Goal: Check status: Check status

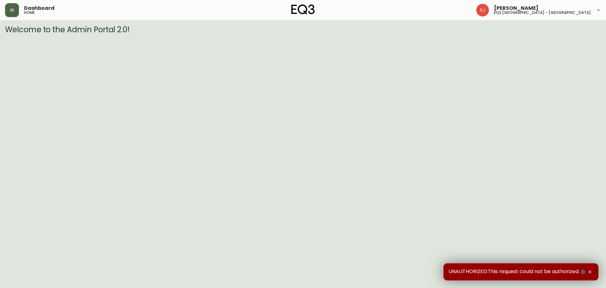
click at [13, 9] on icon "button" at bounding box center [12, 10] width 4 height 3
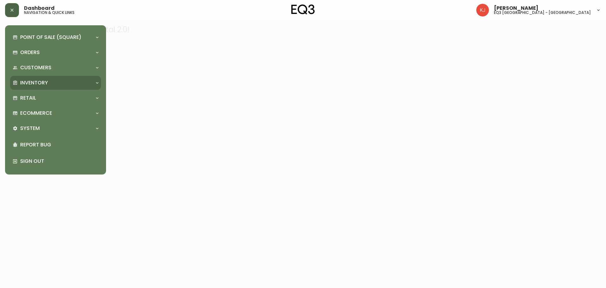
click at [89, 86] on div "Inventory" at bounding box center [53, 82] width 80 height 7
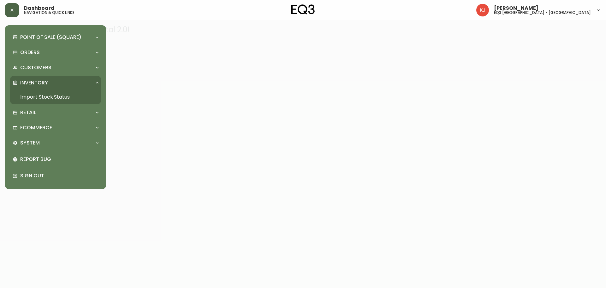
click at [59, 94] on link "Import Stock Status" at bounding box center [55, 97] width 91 height 15
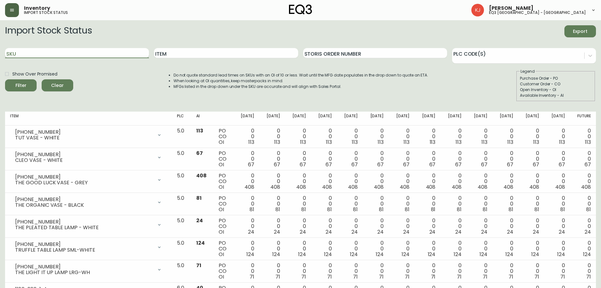
click at [37, 50] on input "SKU" at bounding box center [77, 53] width 144 height 10
paste input "[PHONE_NUMBER]"
type input "[PHONE_NUMBER]"
click at [5, 79] on button "Filter" at bounding box center [21, 85] width 32 height 12
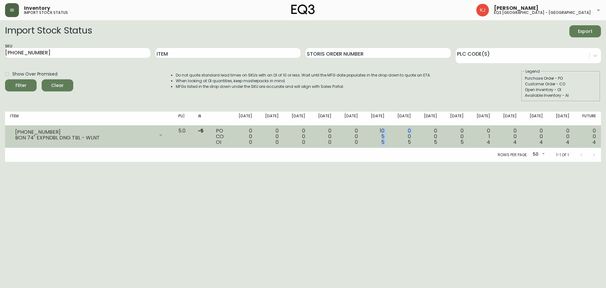
drag, startPoint x: 388, startPoint y: 131, endPoint x: 397, endPoint y: 139, distance: 11.7
click at [397, 139] on tr "[PHONE_NUMBER] BON 74" EXPNDBL DNG TBL - WLNT Opening Balance 0 ( [DATE] ) Avai…" at bounding box center [303, 136] width 596 height 22
click at [411, 140] on span "5" at bounding box center [409, 141] width 3 height 7
drag, startPoint x: 414, startPoint y: 127, endPoint x: 417, endPoint y: 147, distance: 20.5
click at [416, 147] on td "0 0 5" at bounding box center [403, 136] width 27 height 22
